Goal: Task Accomplishment & Management: Complete application form

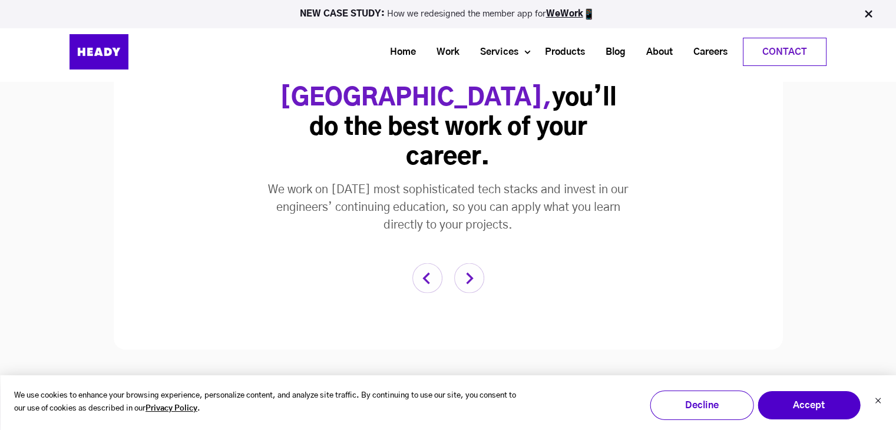
scroll to position [2388, 0]
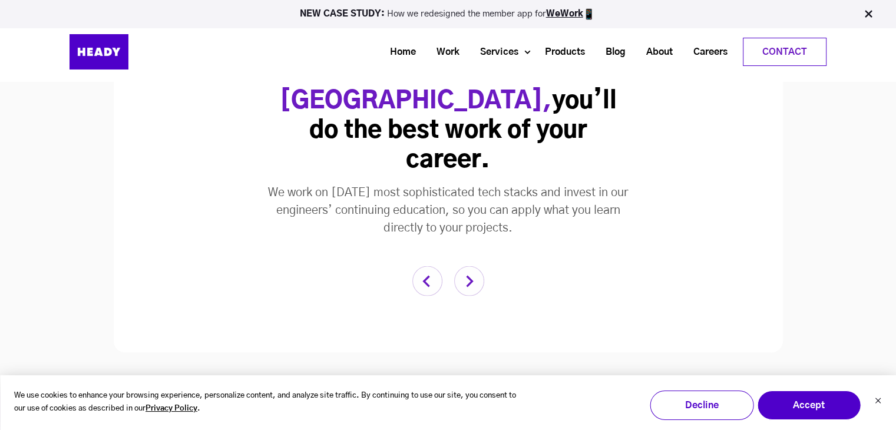
click at [466, 266] on img "button" at bounding box center [469, 281] width 30 height 30
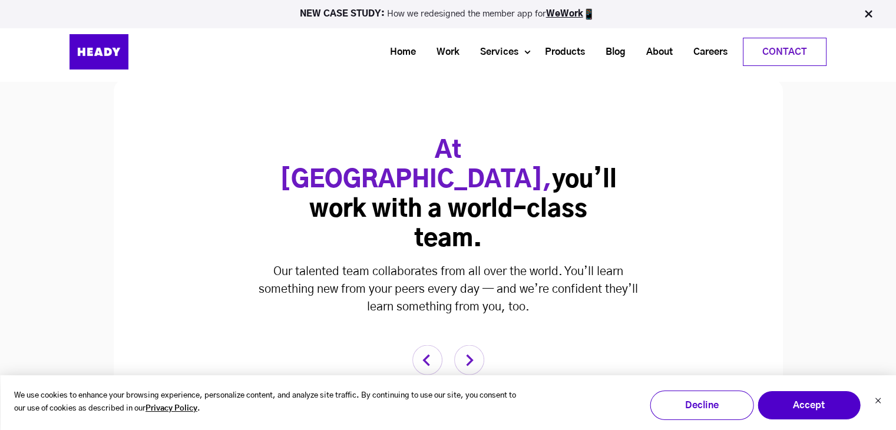
scroll to position [2310, 0]
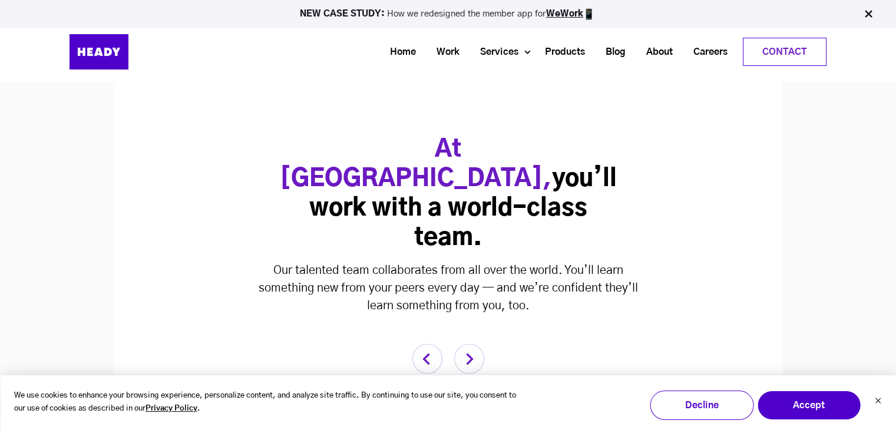
click at [476, 344] on img "button" at bounding box center [469, 359] width 30 height 30
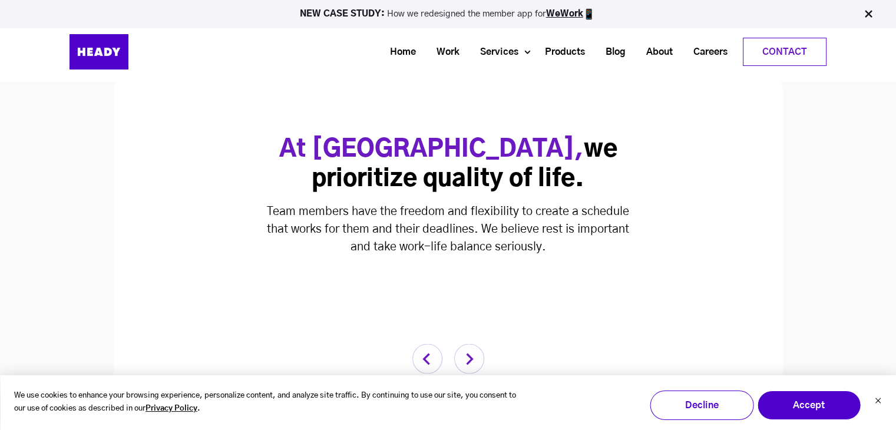
click at [476, 344] on img "button" at bounding box center [469, 359] width 30 height 30
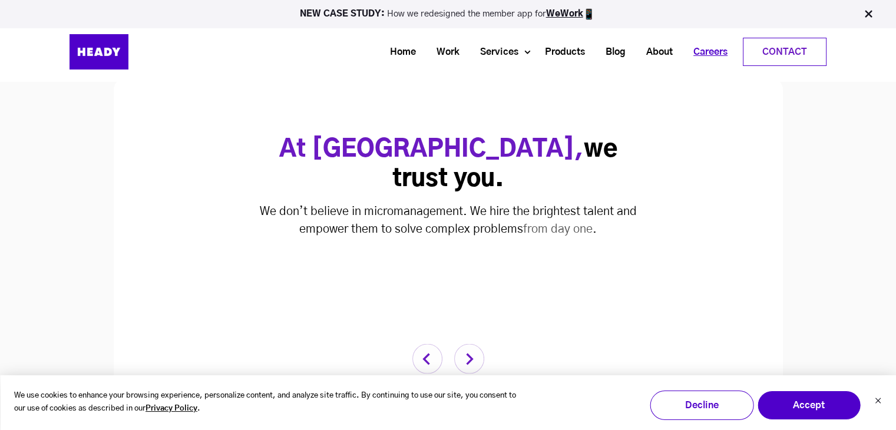
click at [697, 50] on link "Careers" at bounding box center [705, 52] width 55 height 22
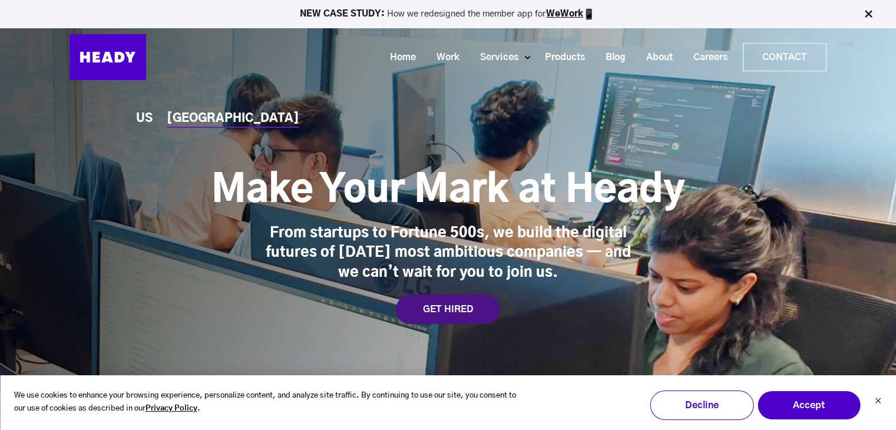
click at [453, 306] on div "GET HIRED" at bounding box center [448, 308] width 104 height 29
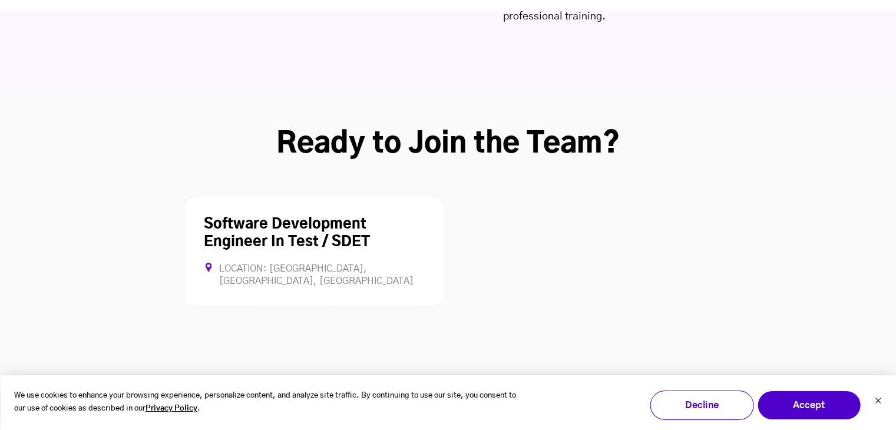
scroll to position [3200, 0]
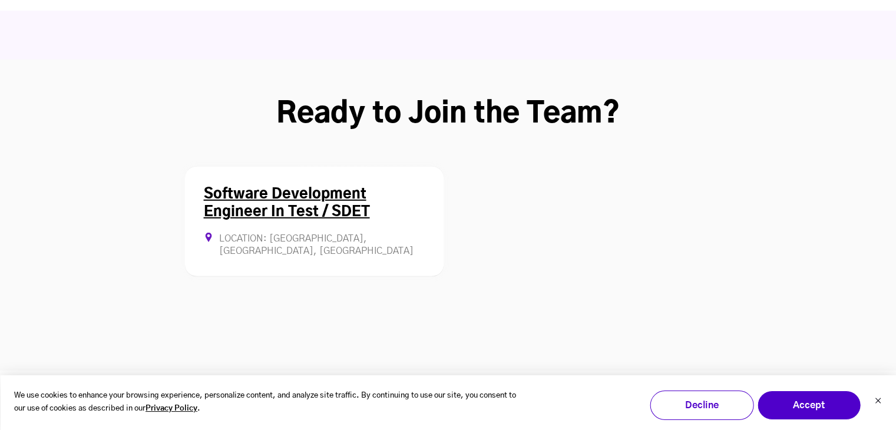
click at [339, 187] on link "Software Development Engineer In Test / SDET" at bounding box center [287, 203] width 166 height 32
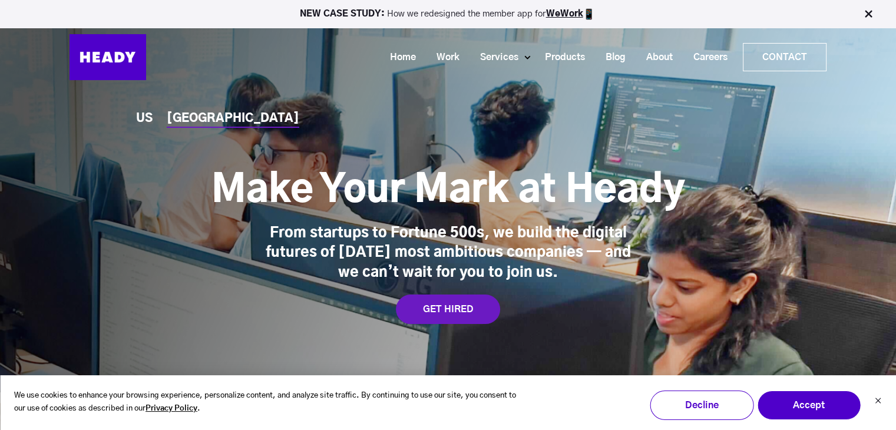
click at [147, 127] on div "US [GEOGRAPHIC_DATA] Make Your Mark at [GEOGRAPHIC_DATA] From startups to Fortu…" at bounding box center [448, 233] width 896 height 466
click at [146, 124] on div "US" at bounding box center [144, 118] width 16 height 12
